Goal: Find specific page/section: Find specific page/section

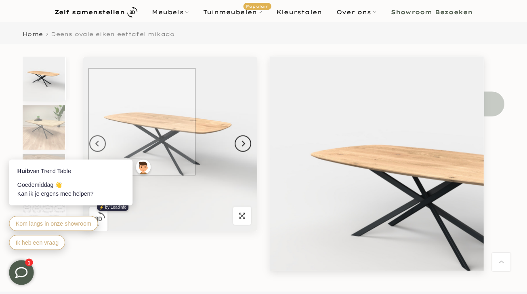
scroll to position [47, 0]
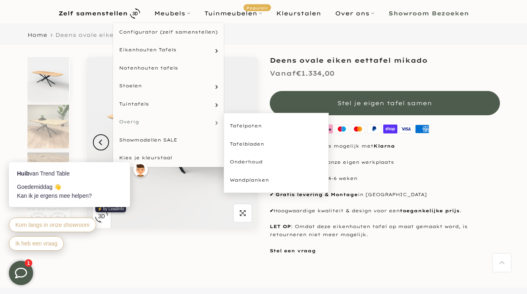
click at [139, 117] on link "Overig" at bounding box center [168, 122] width 111 height 18
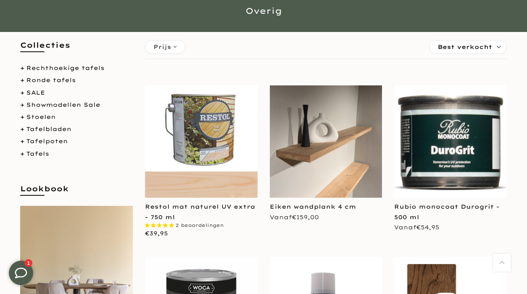
scroll to position [359, 0]
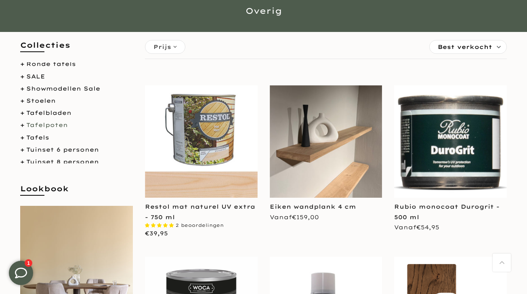
click at [50, 122] on link "Tafelpoten" at bounding box center [47, 124] width 42 height 7
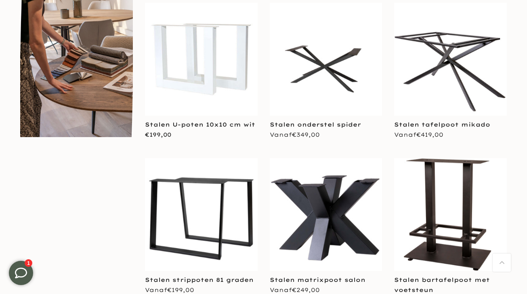
scroll to position [496, 0]
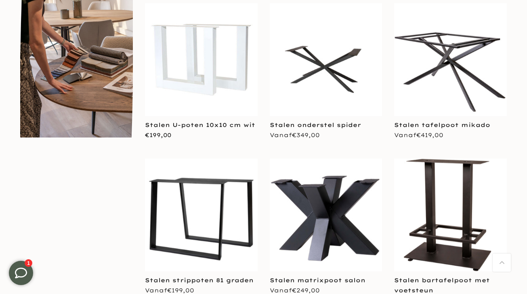
click at [323, 68] on img at bounding box center [326, 59] width 113 height 113
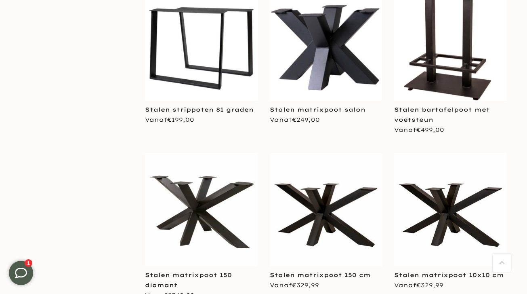
scroll to position [630, 0]
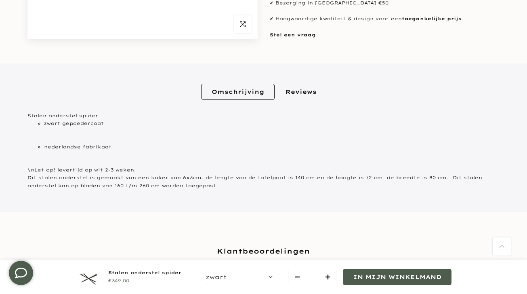
scroll to position [298, 0]
